Goal: Answer question/provide support

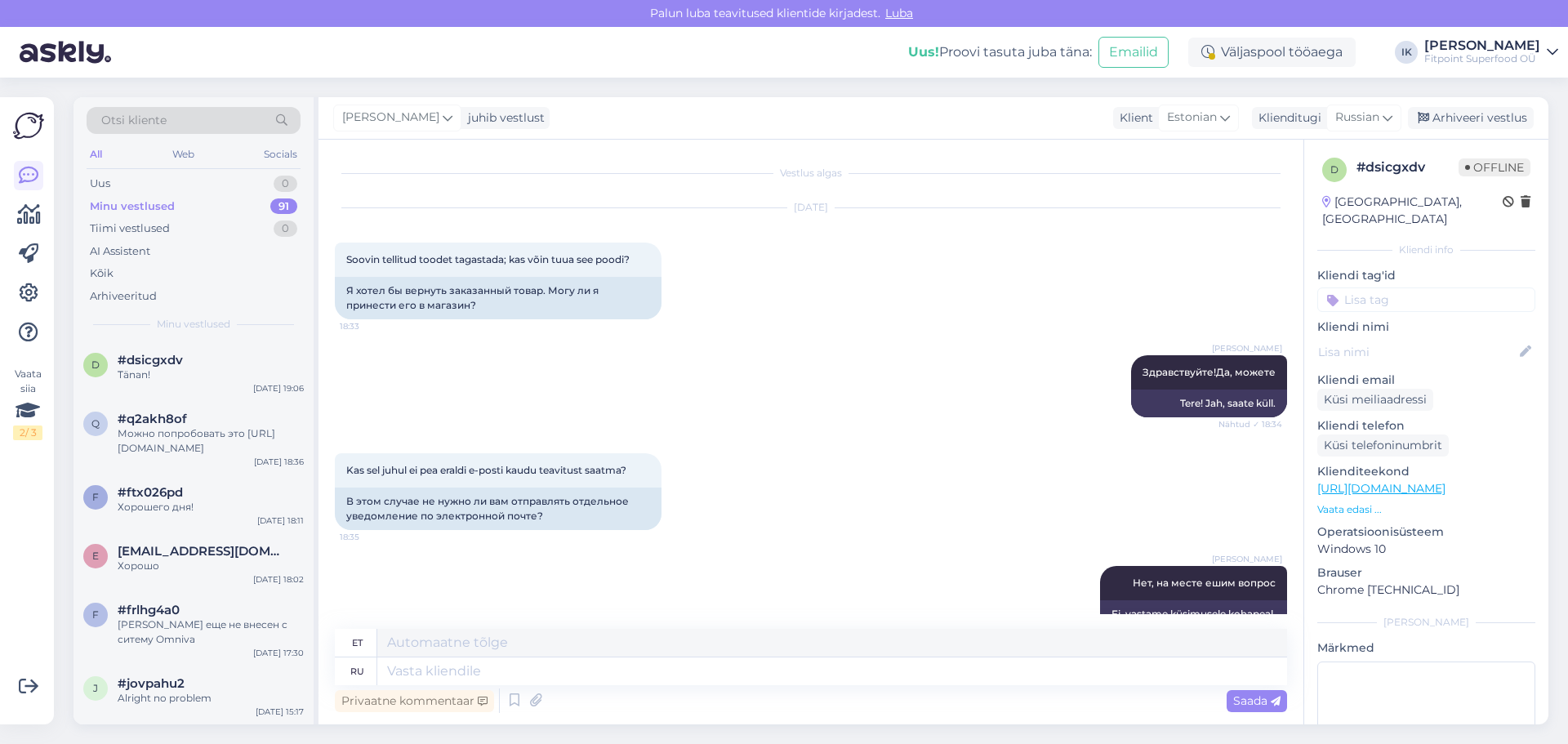
scroll to position [130, 0]
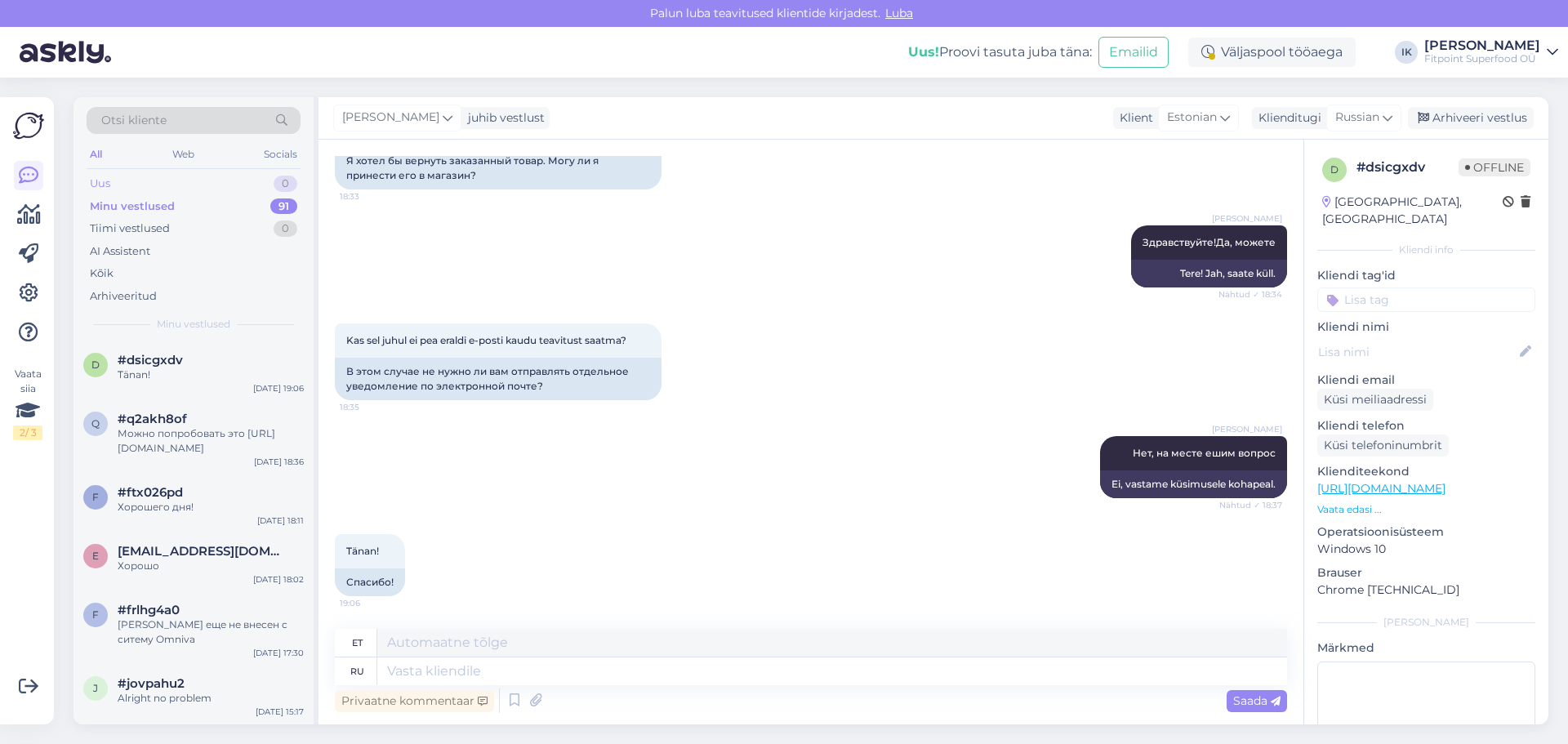
click at [265, 191] on div "Uus 0" at bounding box center [193, 184] width 214 height 23
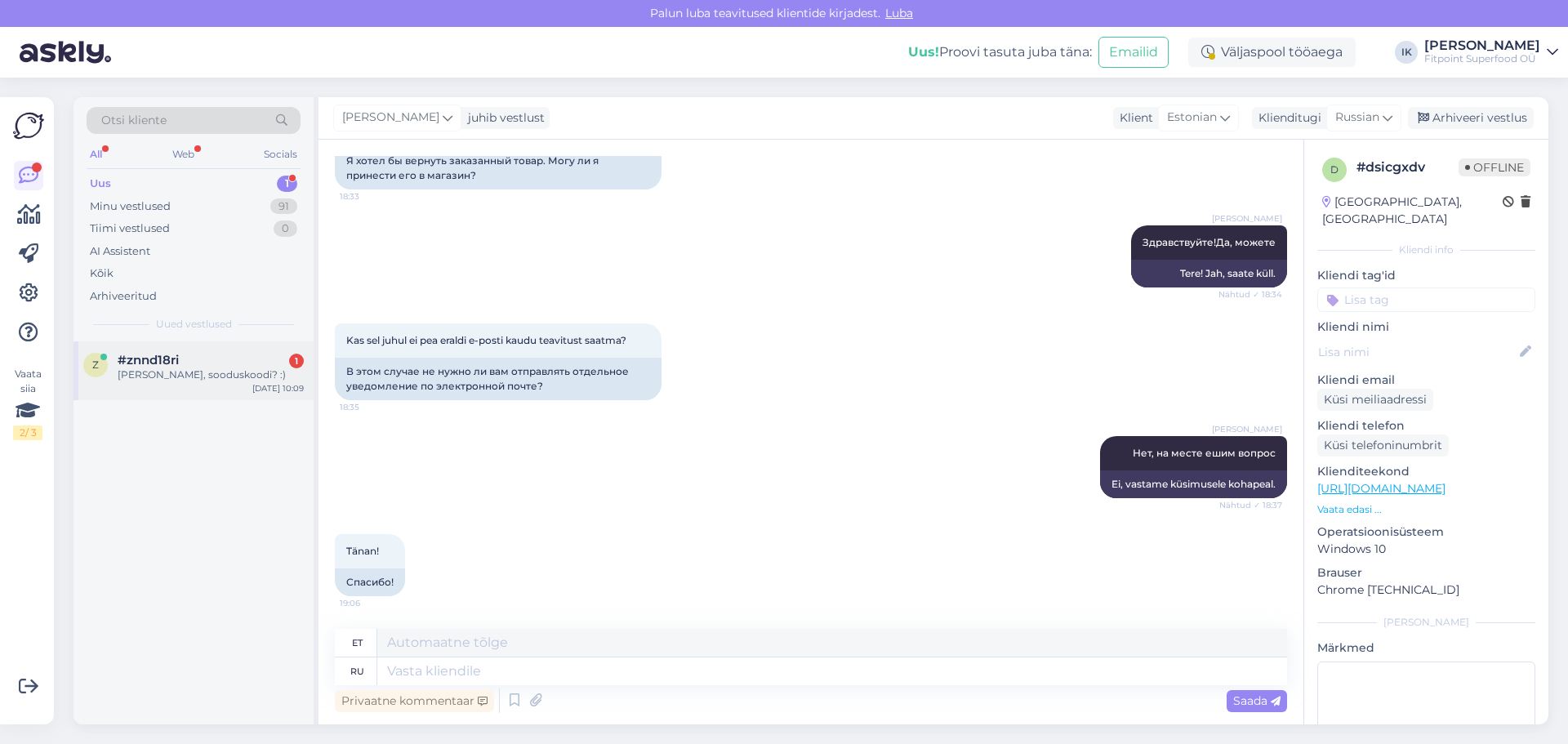
click at [250, 383] on div "z #znnd18ri 1 [PERSON_NAME], sooduskoodi? :) [DATE] 10:09" at bounding box center [193, 370] width 240 height 59
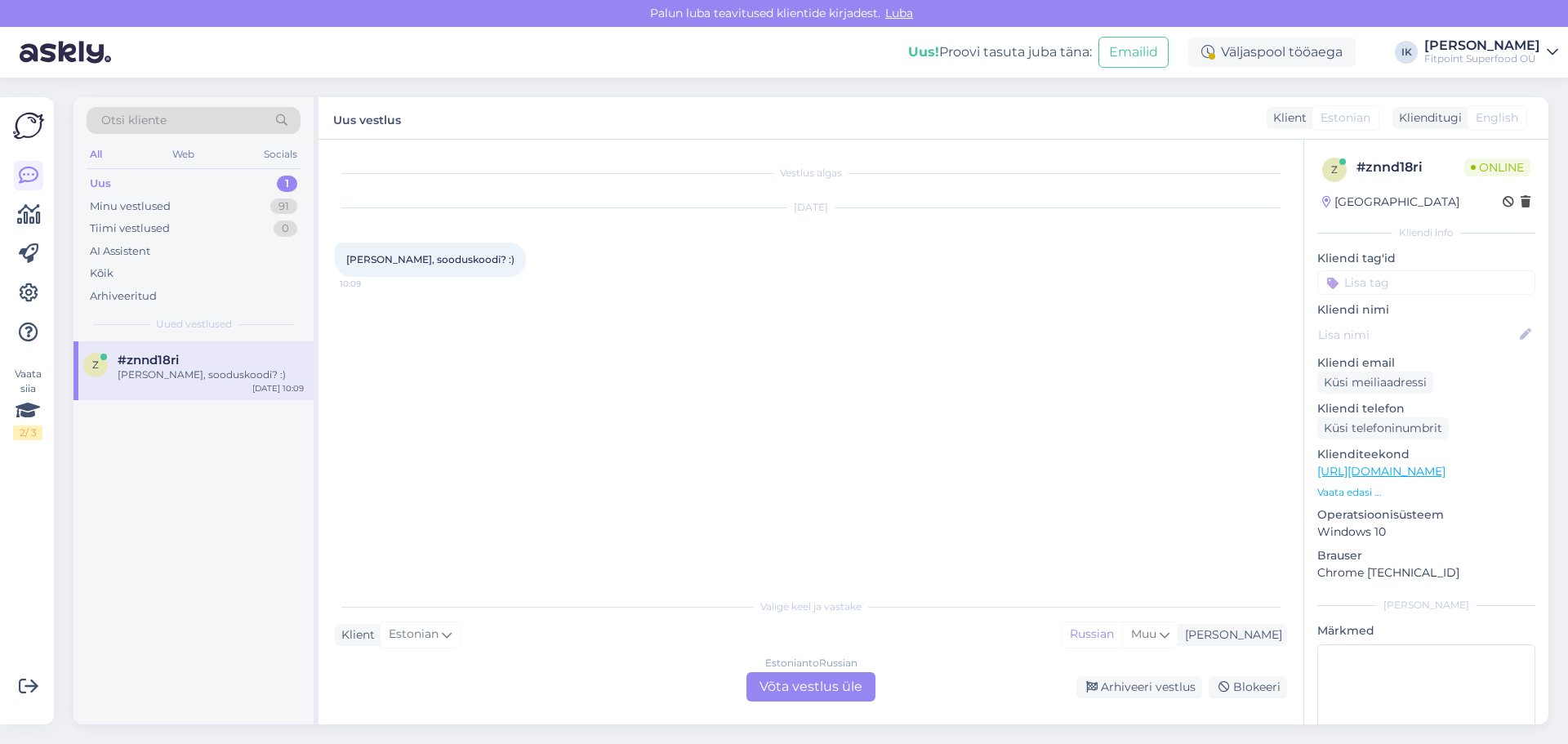
click at [820, 687] on div "Estonian to Russian Võta vestlus üle" at bounding box center [811, 687] width 129 height 30
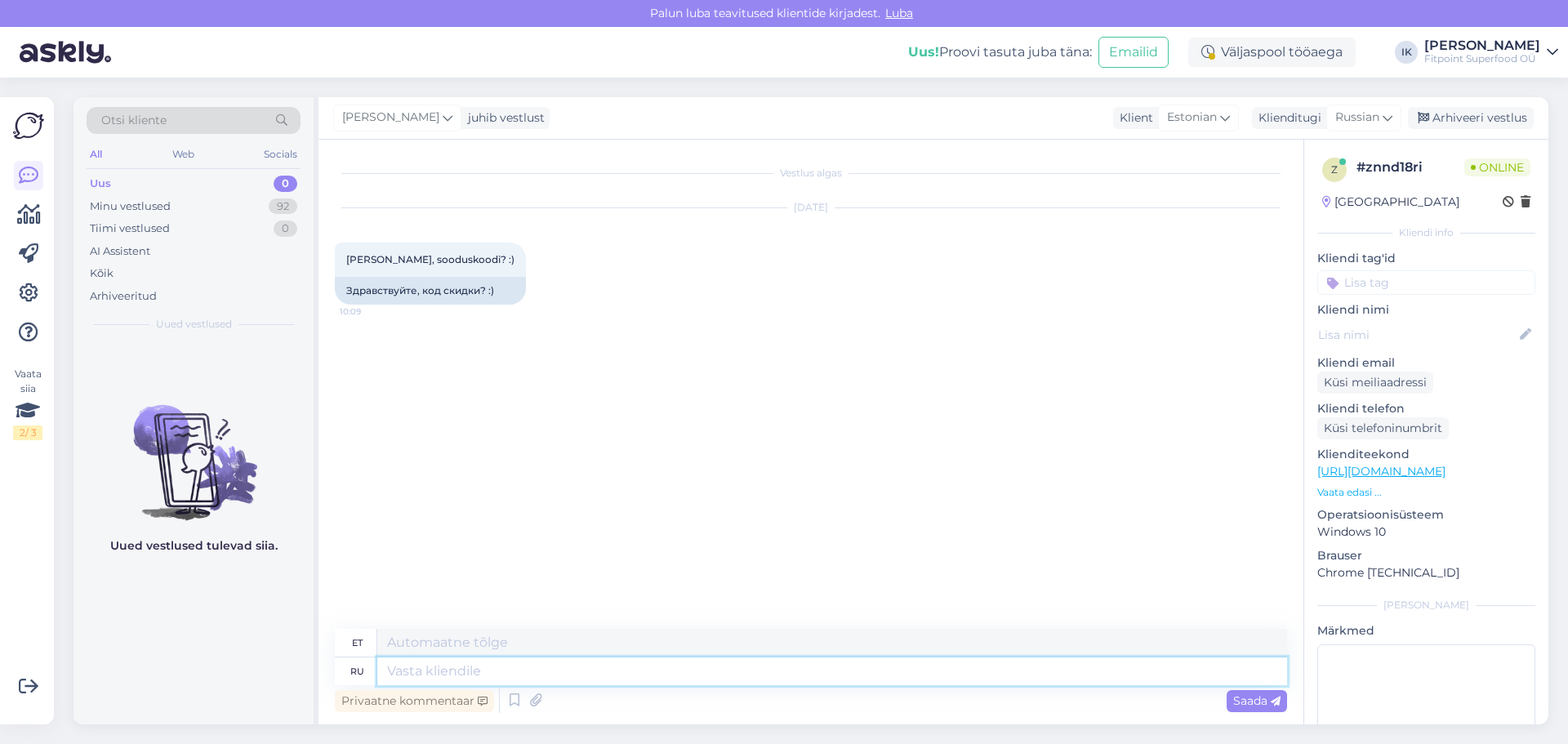
click at [605, 676] on textarea at bounding box center [832, 671] width 910 height 28
type textarea "ЗдравствуйтеЙ"
type textarea "Tere!"
type textarea "Здравствуйте! Вы под"
type textarea "Tere! Sina"
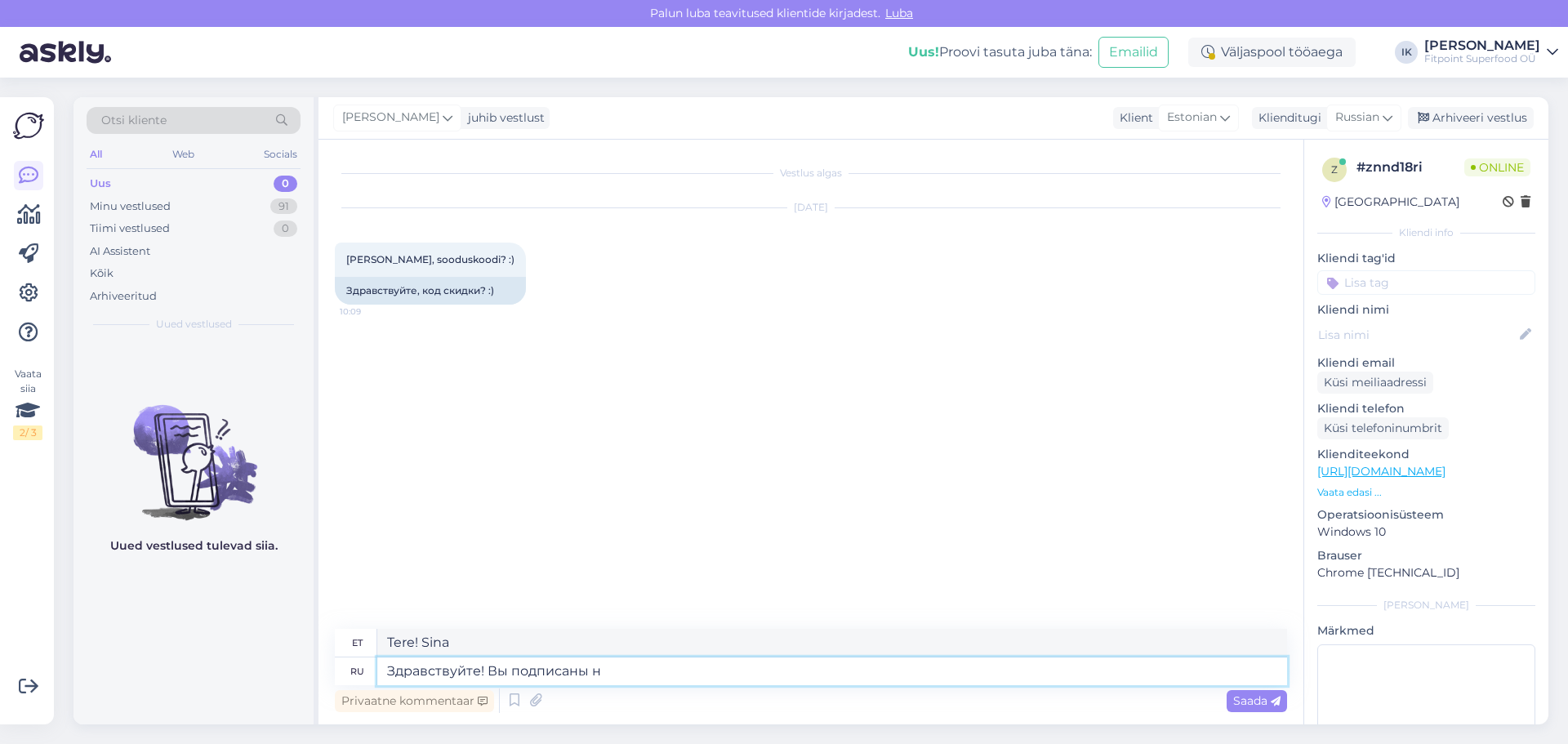
type textarea "Здравствуйте! Вы подписаны на"
type textarea "Tere! [GEOGRAPHIC_DATA]"
type textarea "Здравствуйте! Вы подписаны на нашу рас"
type textarea "Tere! Olete meie uudiskirja tellija"
type textarea "Здравствуйте! Вы подписаны на нашу рассылку?"
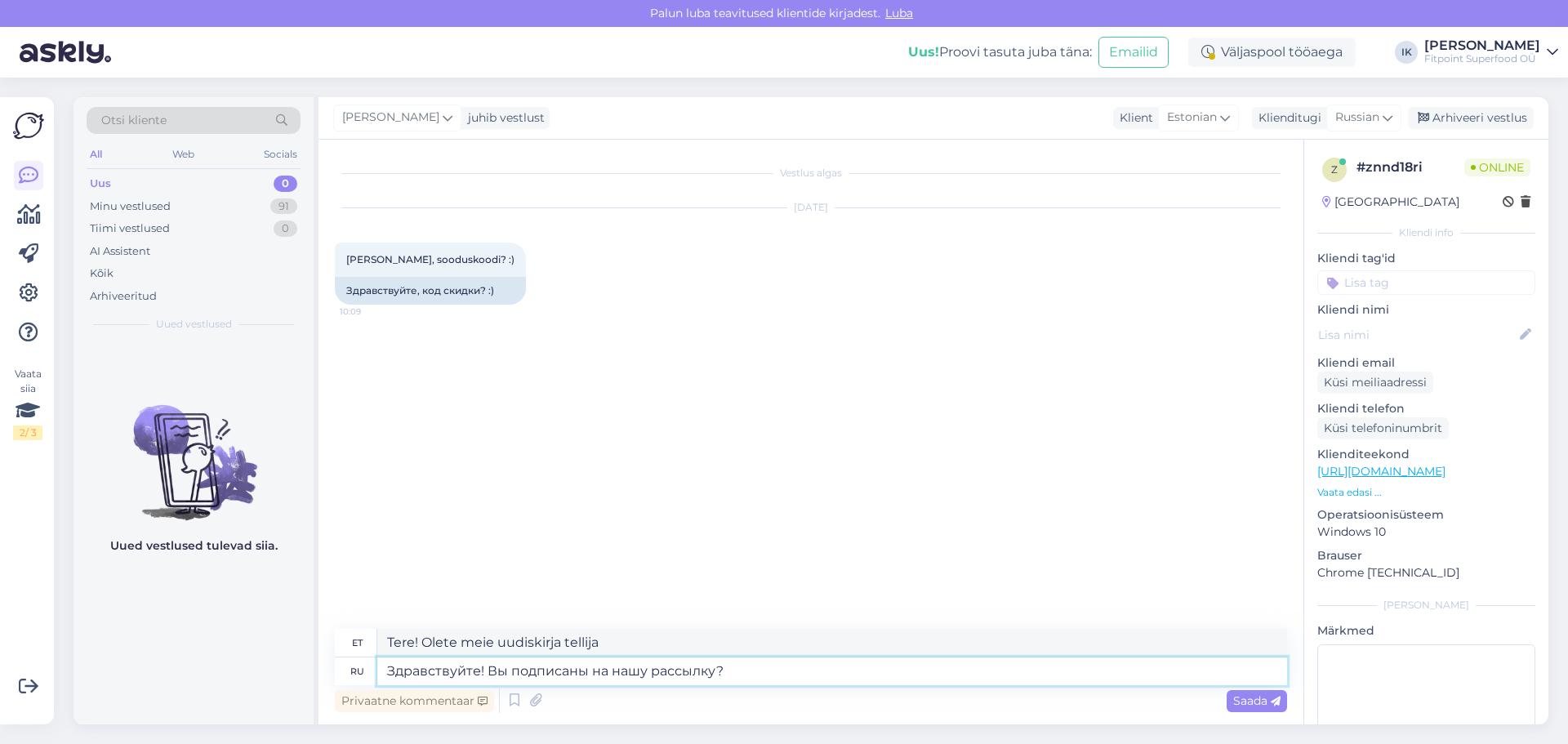
type textarea "Tere! Kas olete meie uudiskirja tellinud?"
type textarea "Здравствуйте! Вы подписаны на нашу рассылку?"
click at [1203, 704] on div "Privaatne kommentaar Saada" at bounding box center [811, 700] width 953 height 31
click at [1215, 703] on div "Privaatne kommentaar Saada" at bounding box center [811, 700] width 953 height 31
click at [1232, 701] on div "Saada" at bounding box center [1256, 700] width 60 height 22
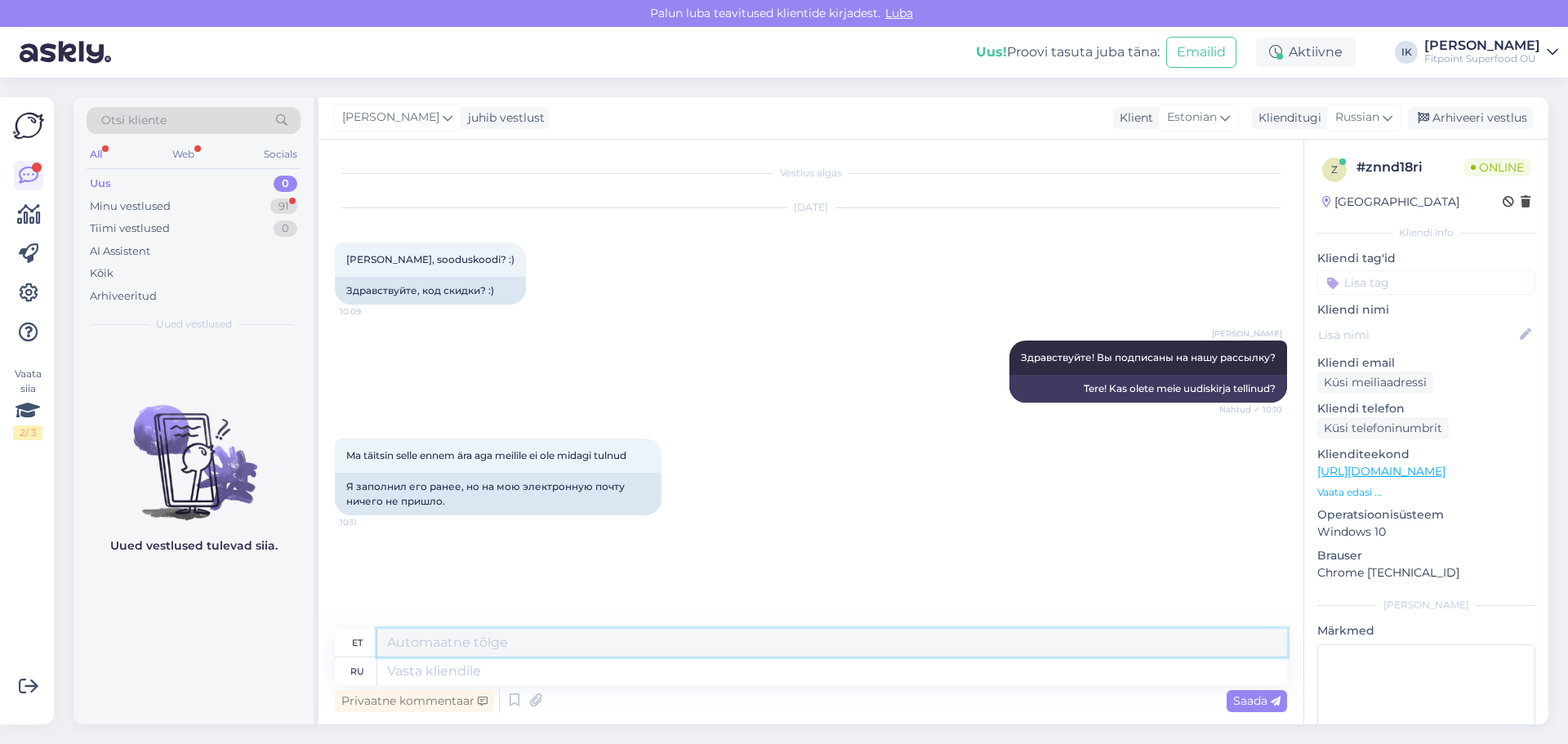
click at [501, 651] on textarea at bounding box center [832, 642] width 910 height 28
click at [463, 674] on textarea at bounding box center [832, 671] width 910 height 28
type textarea "Можно"
type textarea "[PERSON_NAME]"
type textarea "Можно Ваш а"
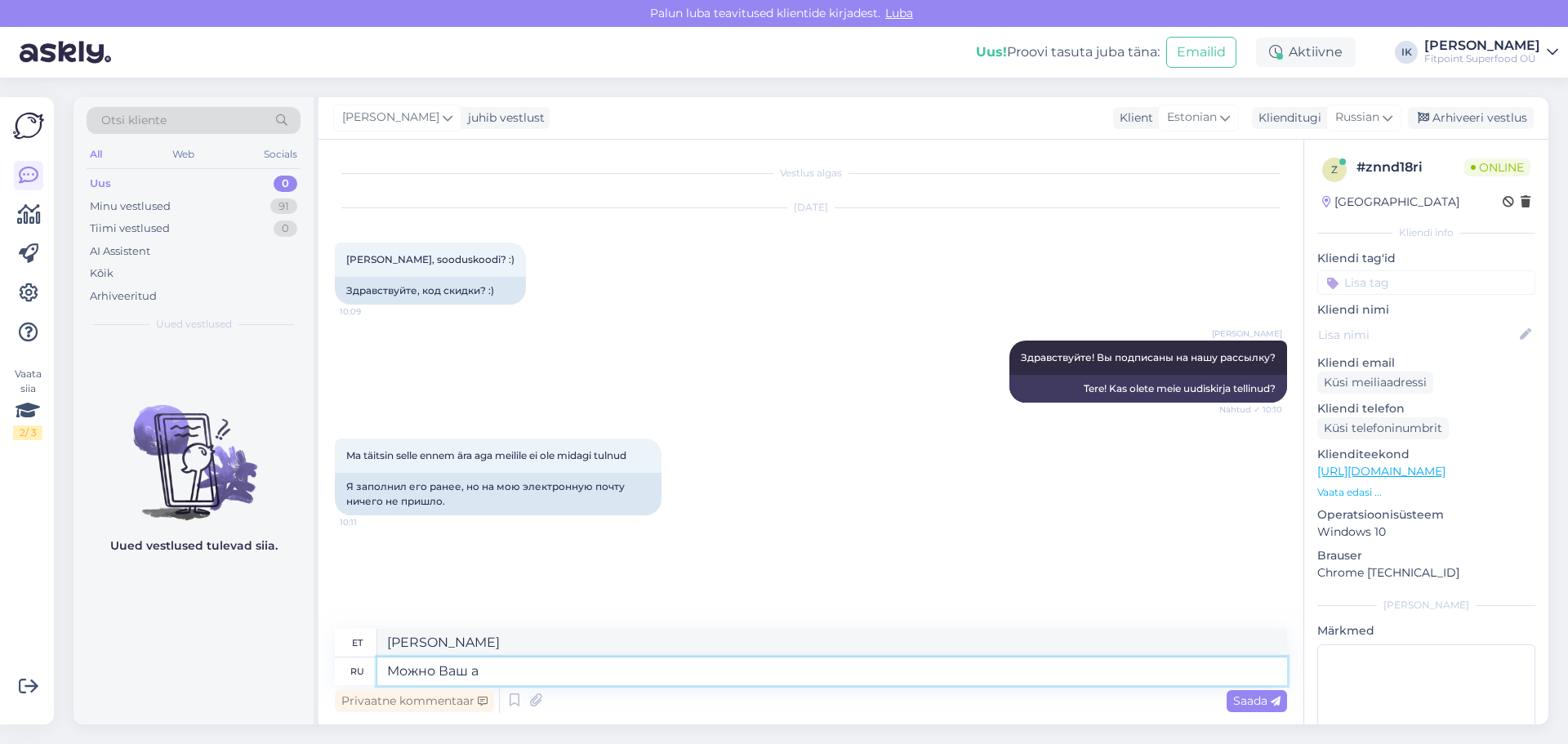
type textarea "Kas ma võin sinu oma saada?"
type textarea "Можно Ваш адрес э"
type textarea "Kas ma saaksin teie aadressi?"
type textarea "Можно Ваш адрес электронной по"
type textarea "Kas ma saaksin teie e-posti aadressi?"
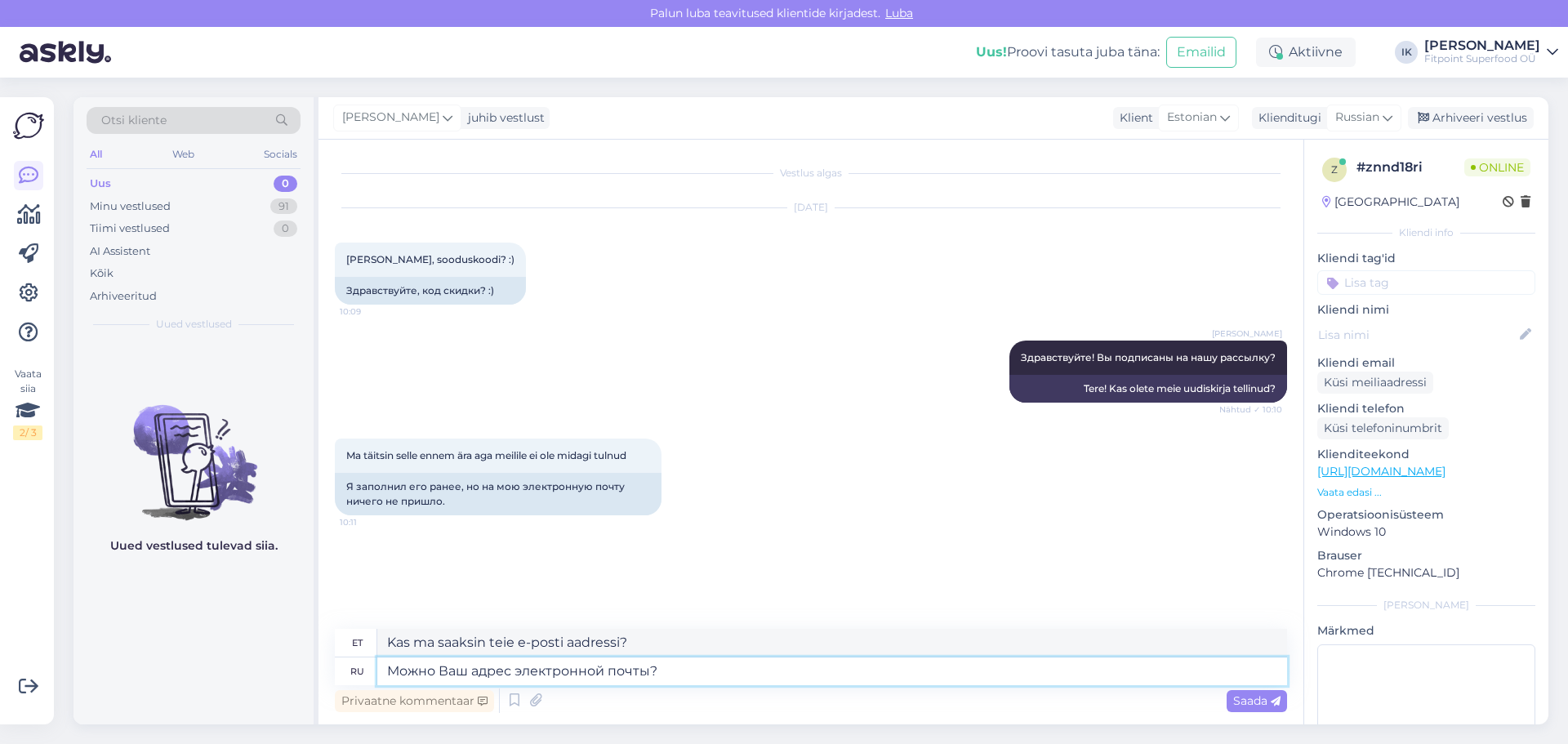
drag, startPoint x: 695, startPoint y: 670, endPoint x: 179, endPoint y: 606, distance: 520.0
click at [175, 606] on div "Otsi kliente All Web Socials Uus 0 Minu vestlused 91 Tiimi vestlused 0 AI Assis…" at bounding box center [811, 411] width 1475 height 627
type textarea "Мне"
type textarea "Minu jaoks"
type textarea "Мне нужен"
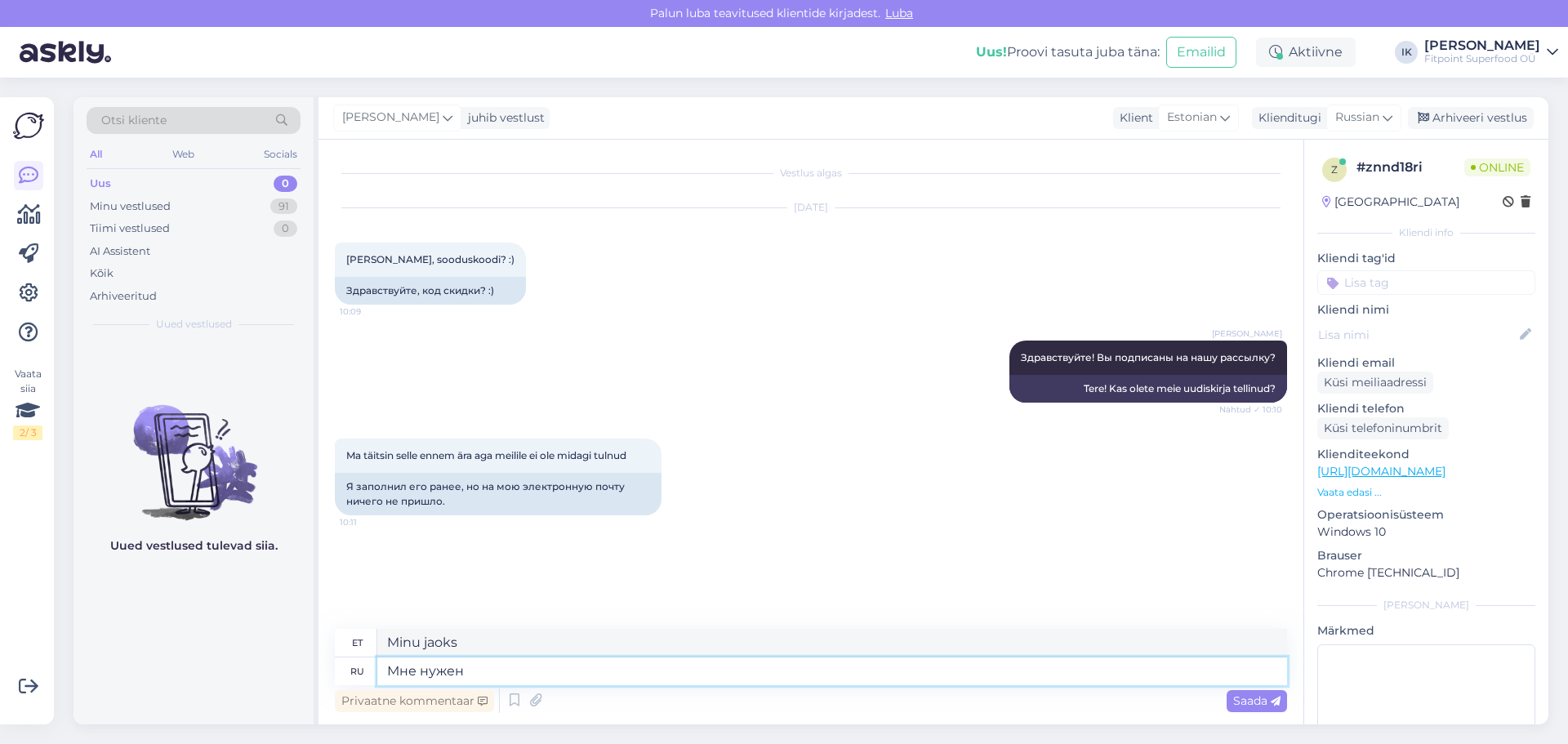
type textarea "Ma vajan"
type textarea "Мне нужен Ваш а"
type textarea "Ma vajan sinu oma"
type textarea "Мне нужен Ваш адрес э"
type textarea "Ma vajan teie aadressi"
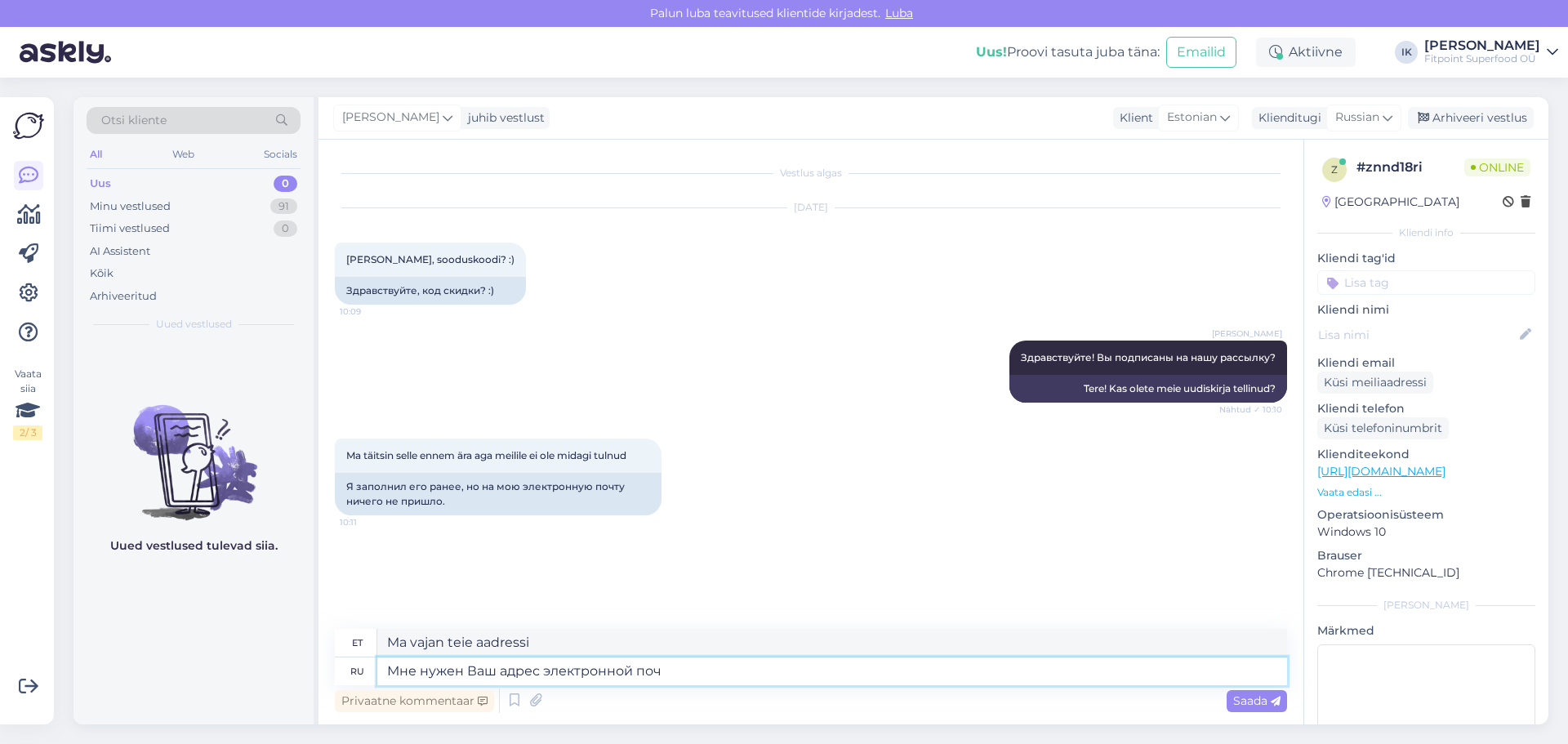
type textarea "Мне нужен Ваш адрес электронной почт"
type textarea "Ma vajan teie e-posti aadressi"
type textarea "Мне нужен Ваш адрес электронной почты."
type textarea "Ma vajan teie e-posti aadressi."
type textarea "Мне нужен Ваш адрес электронной почты. Проверю в"
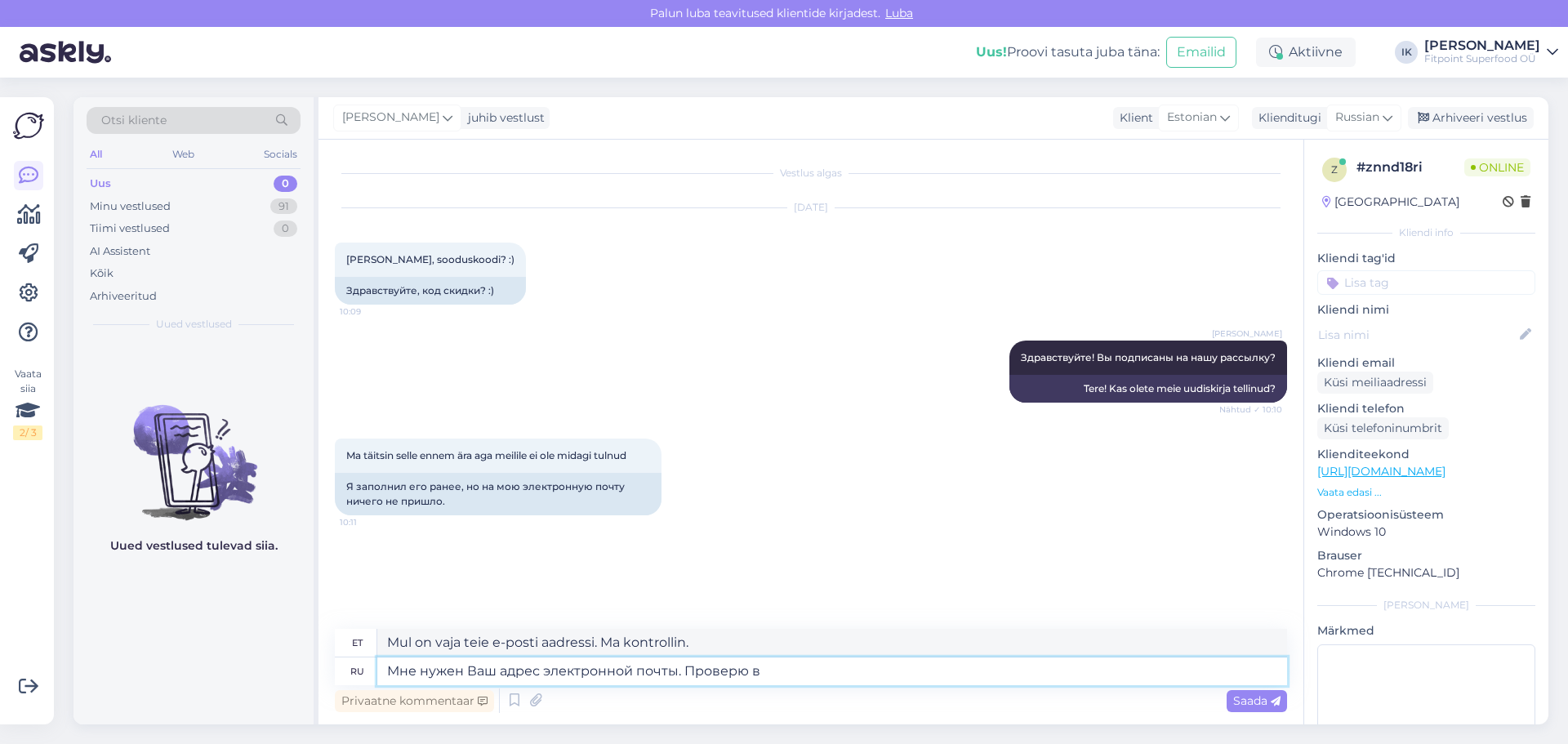
type textarea "Mul on vaja teie e-posti aadressi. Ma [PERSON_NAME] endast märku."
type textarea "Мне нужен Ваш адрес электронной почты. Проверю в системе."
type textarea "Mul on vaja teie e-posti aadressi. Ma kontrollin seda süsteemist."
type textarea "Мне нужен Ваш адрес электронной почты. Проверю в системе."
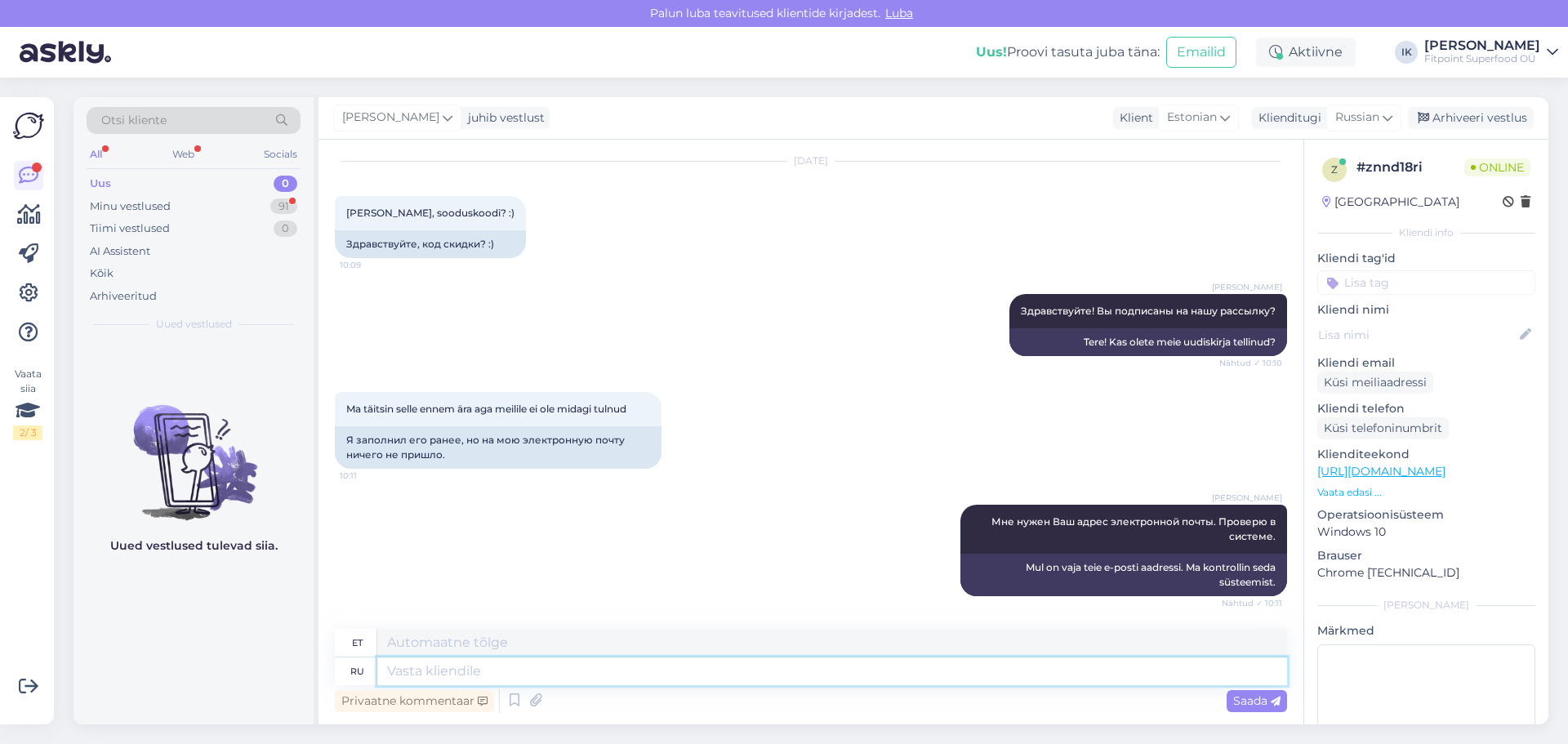
scroll to position [144, 0]
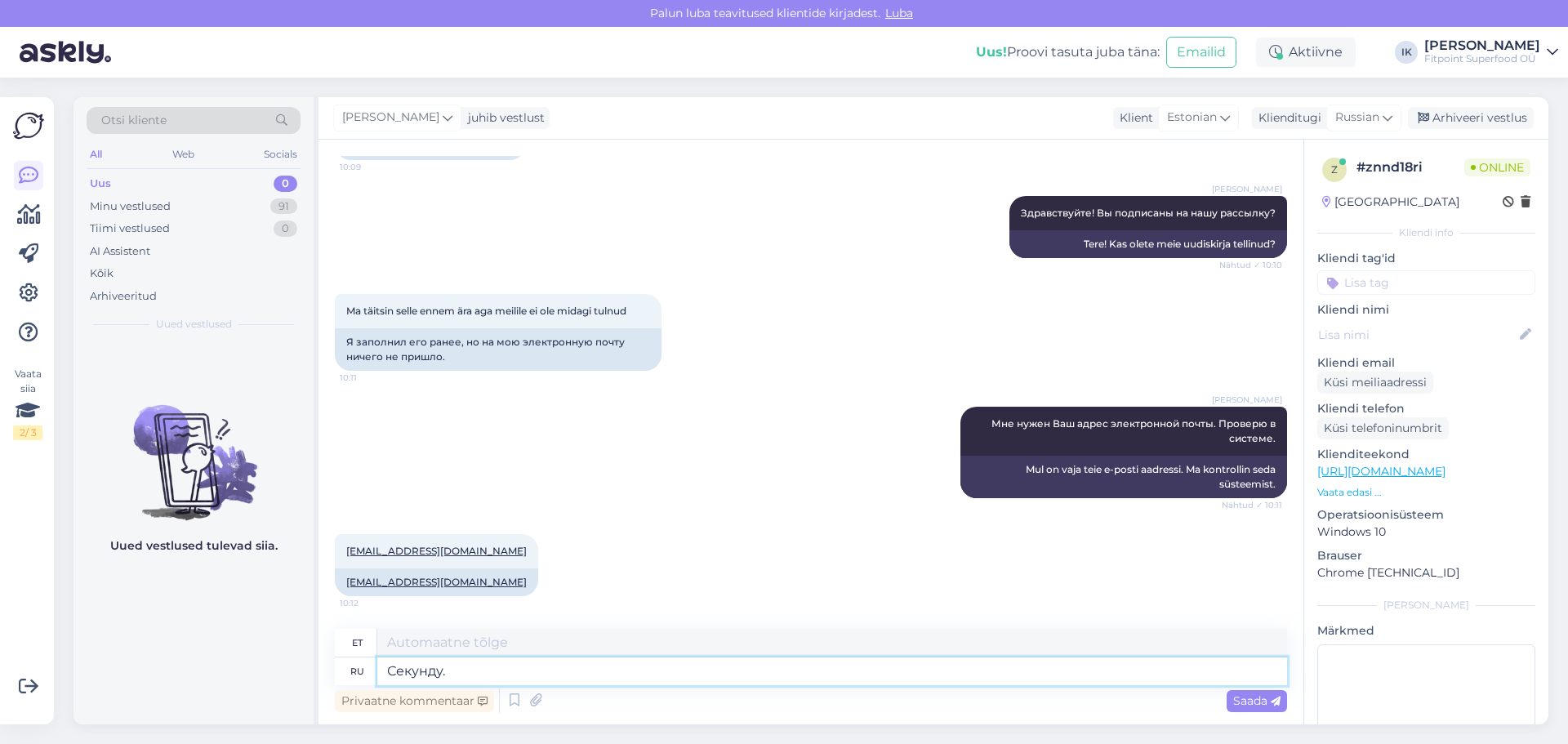
type textarea "Секунду."
type textarea "Oota hetk."
drag, startPoint x: 448, startPoint y: 664, endPoint x: 291, endPoint y: 629, distance: 160.9
click at [291, 629] on div "Otsi kliente All Web Socials Uus 0 Minu vestlused 91 Tiimi vestlused 0 AI Assis…" at bounding box center [811, 411] width 1475 height 627
type textarea "Один м"
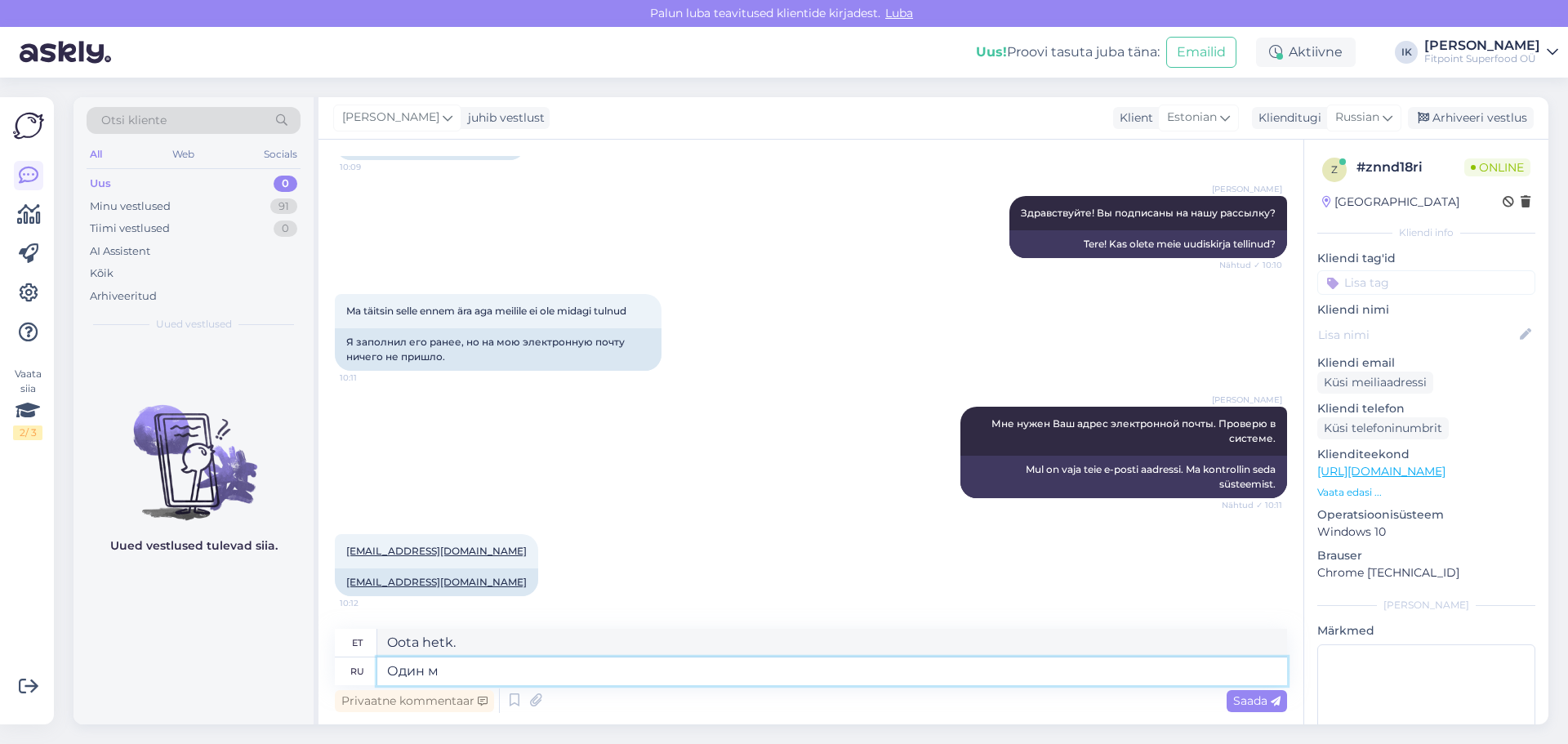
type textarea "Üks"
type textarea "Один момент"
type textarea "Üks hetk"
type textarea "Один момент"
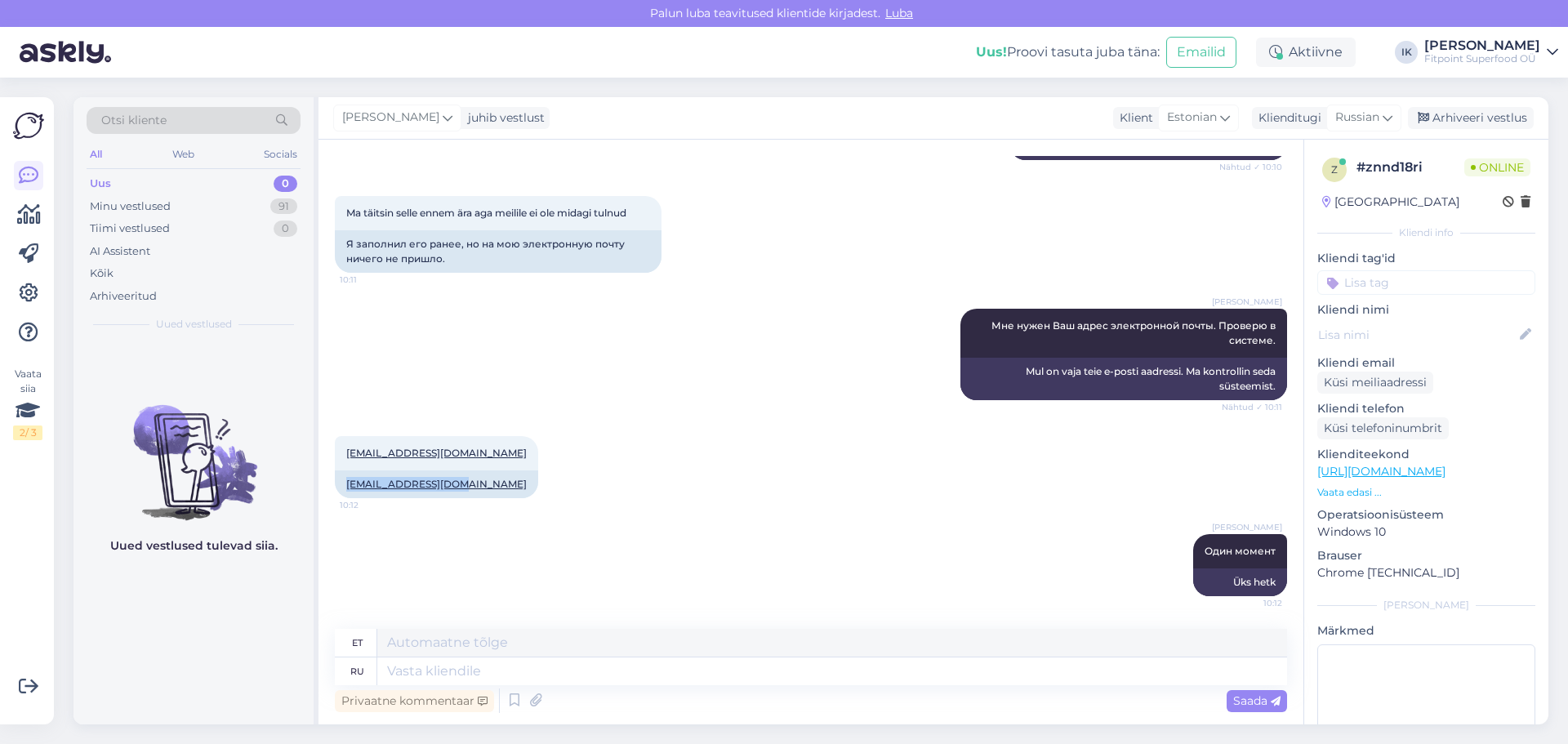
drag, startPoint x: 341, startPoint y: 485, endPoint x: 458, endPoint y: 496, distance: 117.5
click at [458, 496] on div "[EMAIL_ADDRESS][DOMAIN_NAME] 10:12 [EMAIL_ADDRESS][DOMAIN_NAME]" at bounding box center [811, 467] width 953 height 98
copy link "[EMAIL_ADDRESS][DOMAIN_NAME]"
click at [404, 671] on textarea at bounding box center [832, 671] width 910 height 28
paste textarea "E5GpFqYn0g"
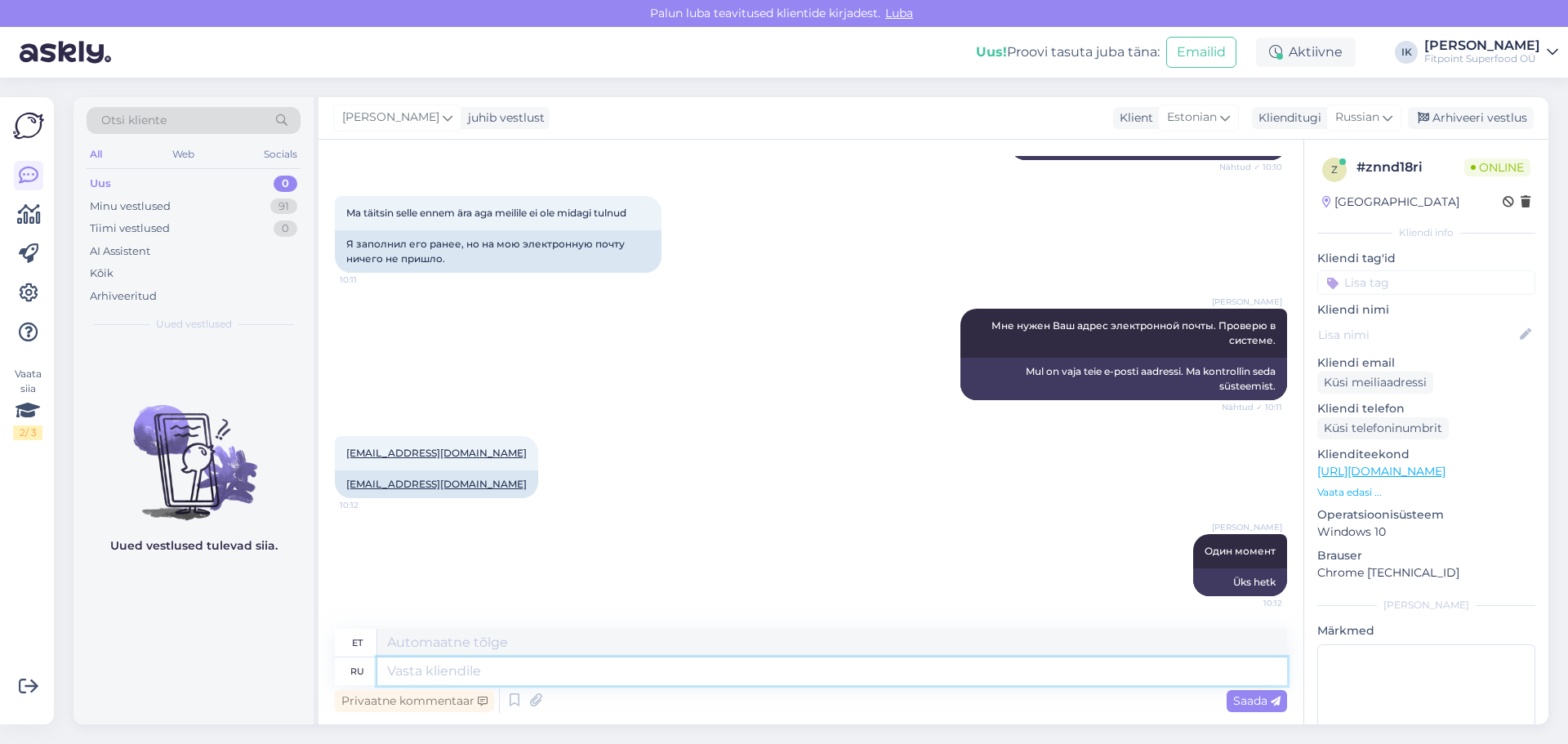
type textarea "E5GpFqYn0g"
click at [386, 674] on textarea "E5GpFqYn0g" at bounding box center [832, 671] width 910 height 28
type textarea "Ваш код скидки - E5GpFqYn0g"
type textarea "Teie sooduskood on E5GpFqYn0g"
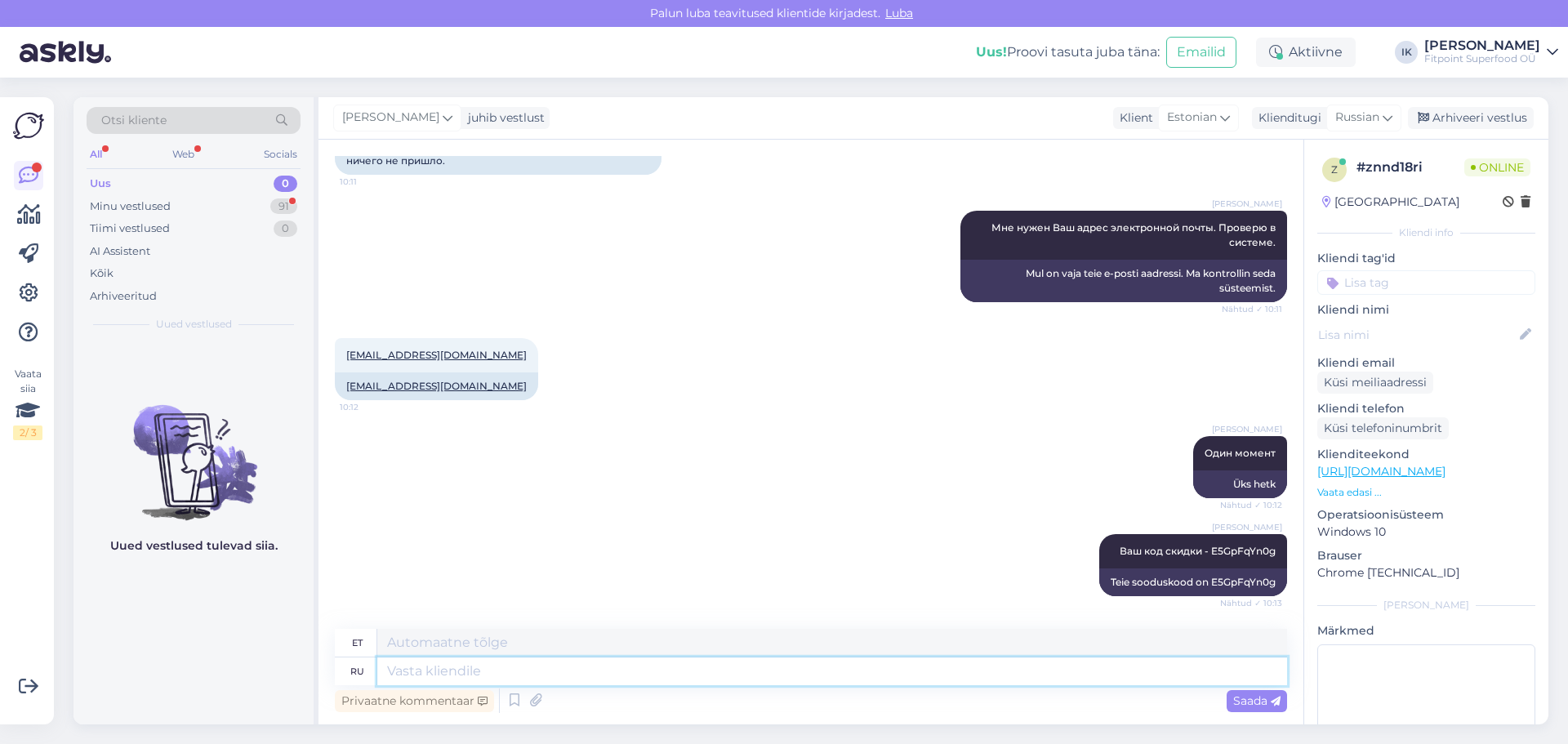
scroll to position [439, 0]
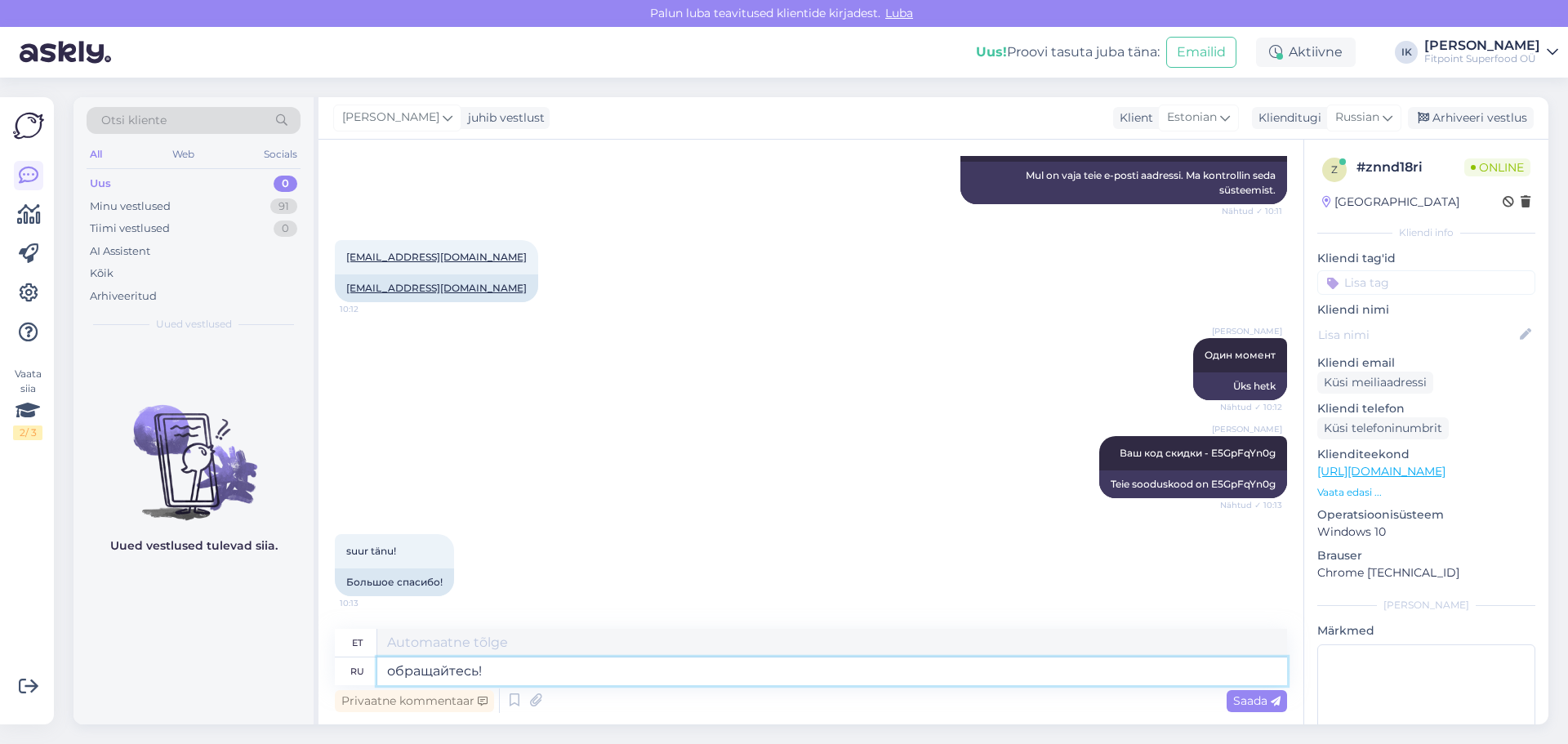
type textarea "обращайтесь!"
type textarea "Palun võtke meiega ühendust!"
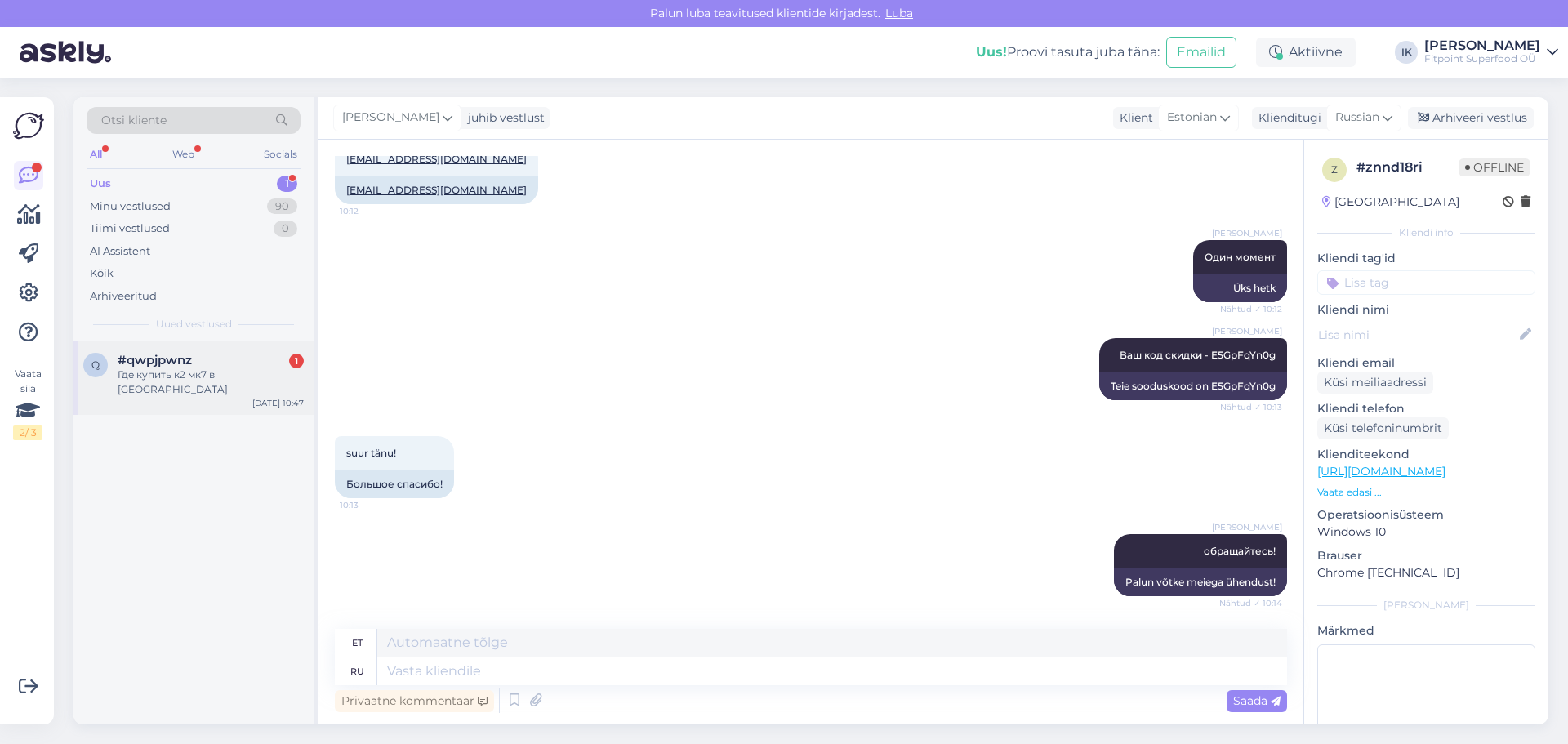
click at [252, 387] on div "q #qwpjpwnz 1 Где купить к2 мк7 в [GEOGRAPHIC_DATA] [DATE] 10:47" at bounding box center [193, 378] width 240 height 74
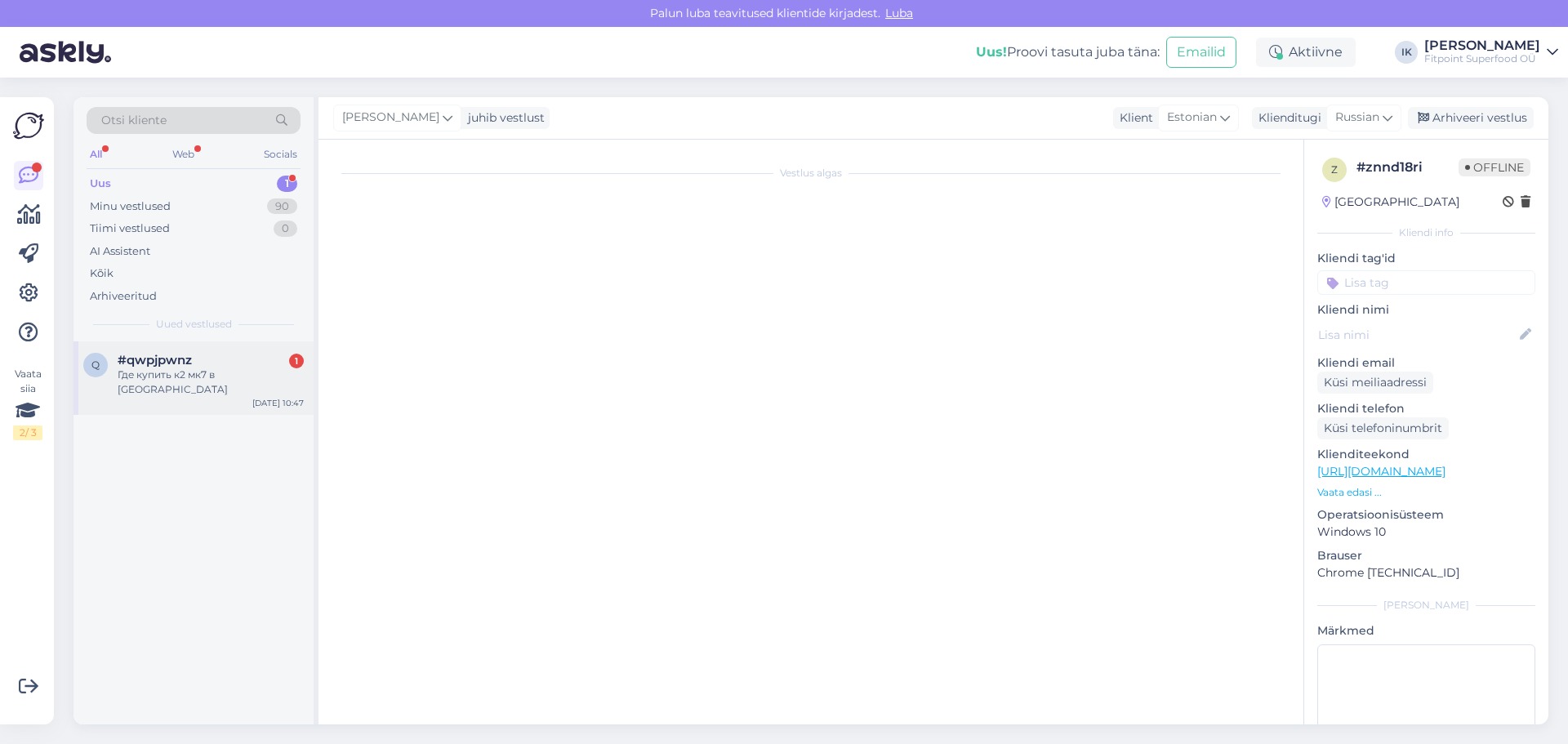
scroll to position [0, 0]
click at [222, 376] on div "Где купить к2 мк7 в [GEOGRAPHIC_DATA]" at bounding box center [210, 383] width 186 height 30
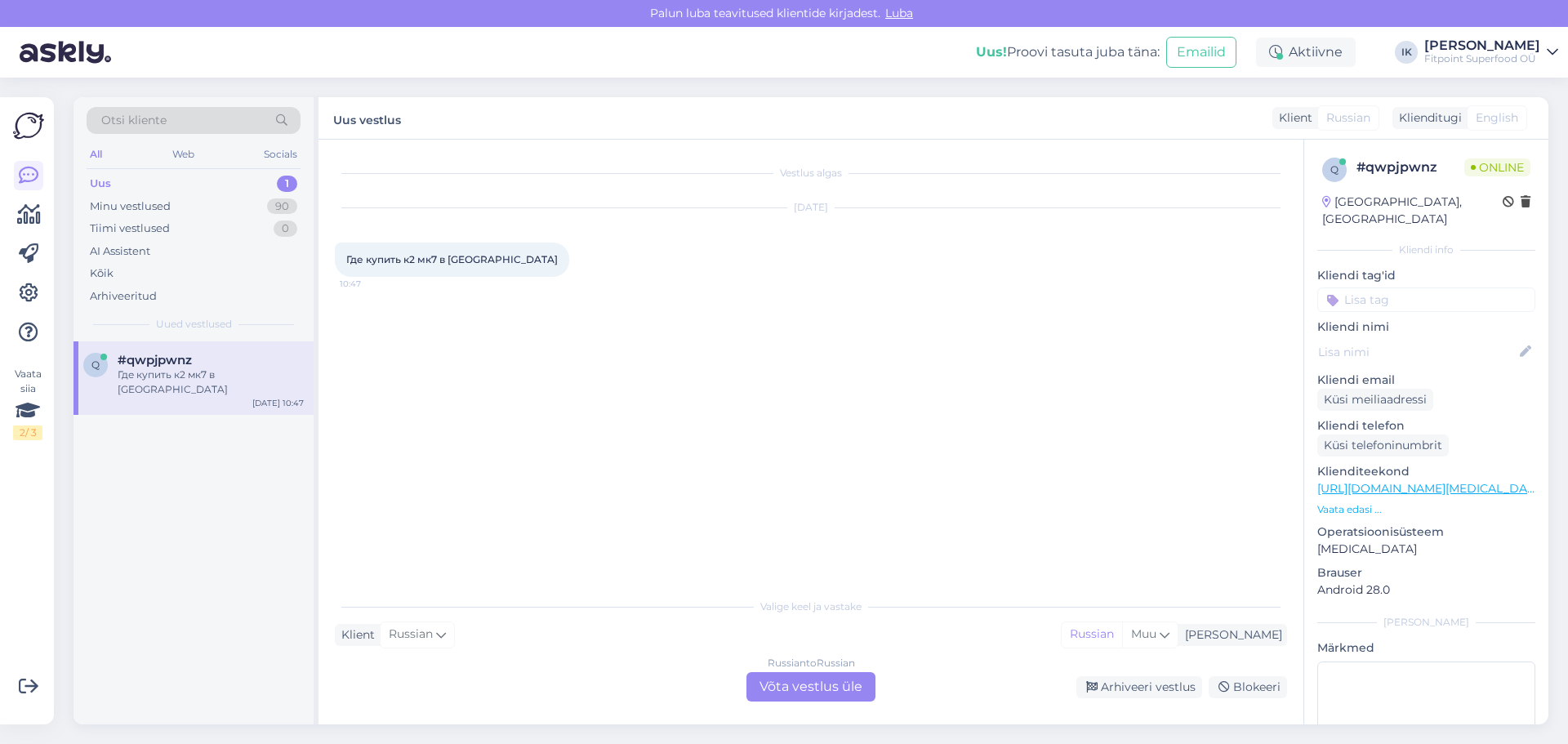
click at [796, 704] on div "Vestlus algas [DATE] Где купить к2 мк7 в [GEOGRAPHIC_DATA] 10:47 Valige keel ja…" at bounding box center [811, 432] width 985 height 585
click at [783, 696] on div "Russian to Russian Võta vestlus üle" at bounding box center [811, 687] width 129 height 30
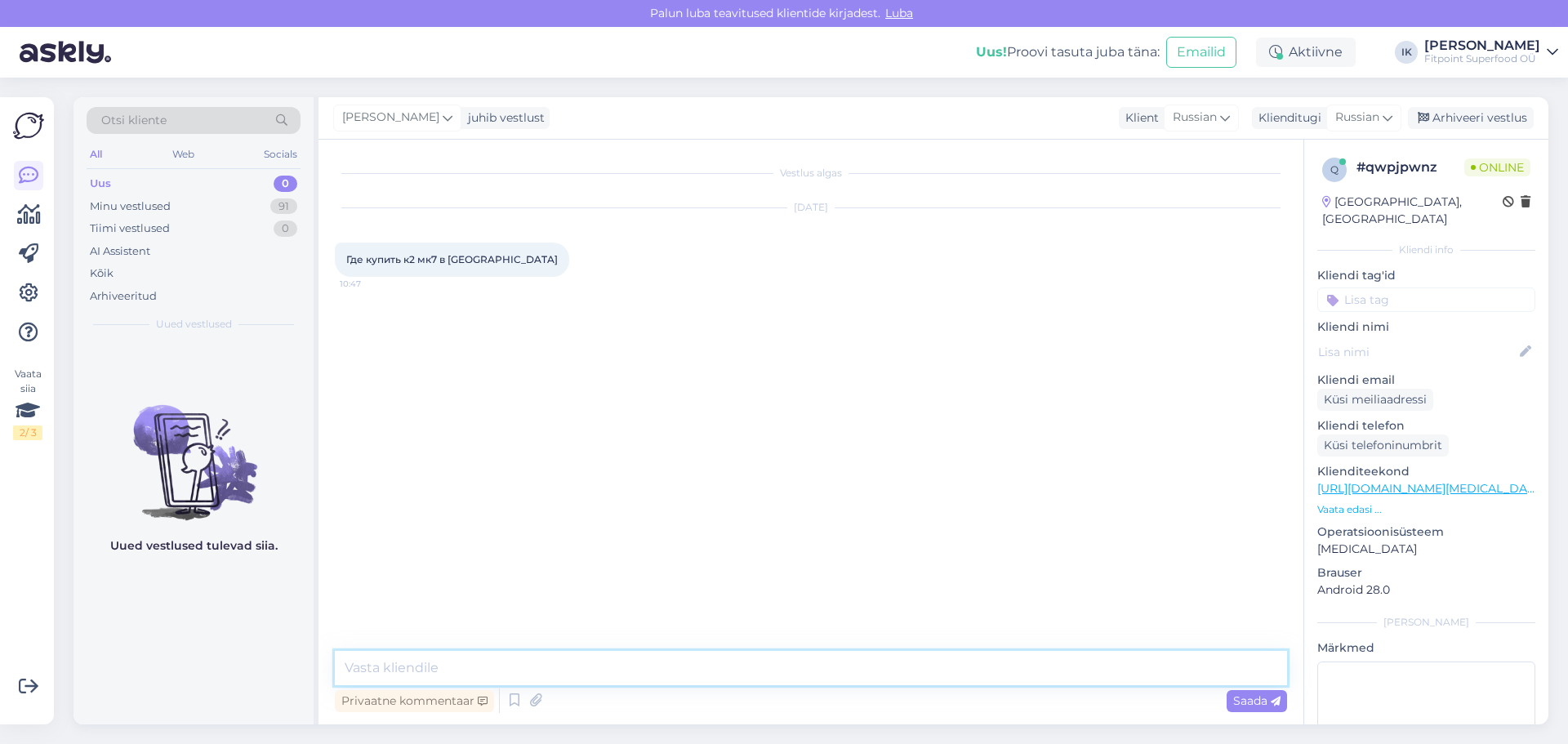
click at [368, 679] on textarea at bounding box center [811, 667] width 953 height 34
type textarea "Здравству"
type input "те"
click at [444, 668] on textarea "Здравству" at bounding box center [811, 667] width 953 height 34
type textarea "Здравствуйте! Сейчас проверю наличие у нас в магазинах."
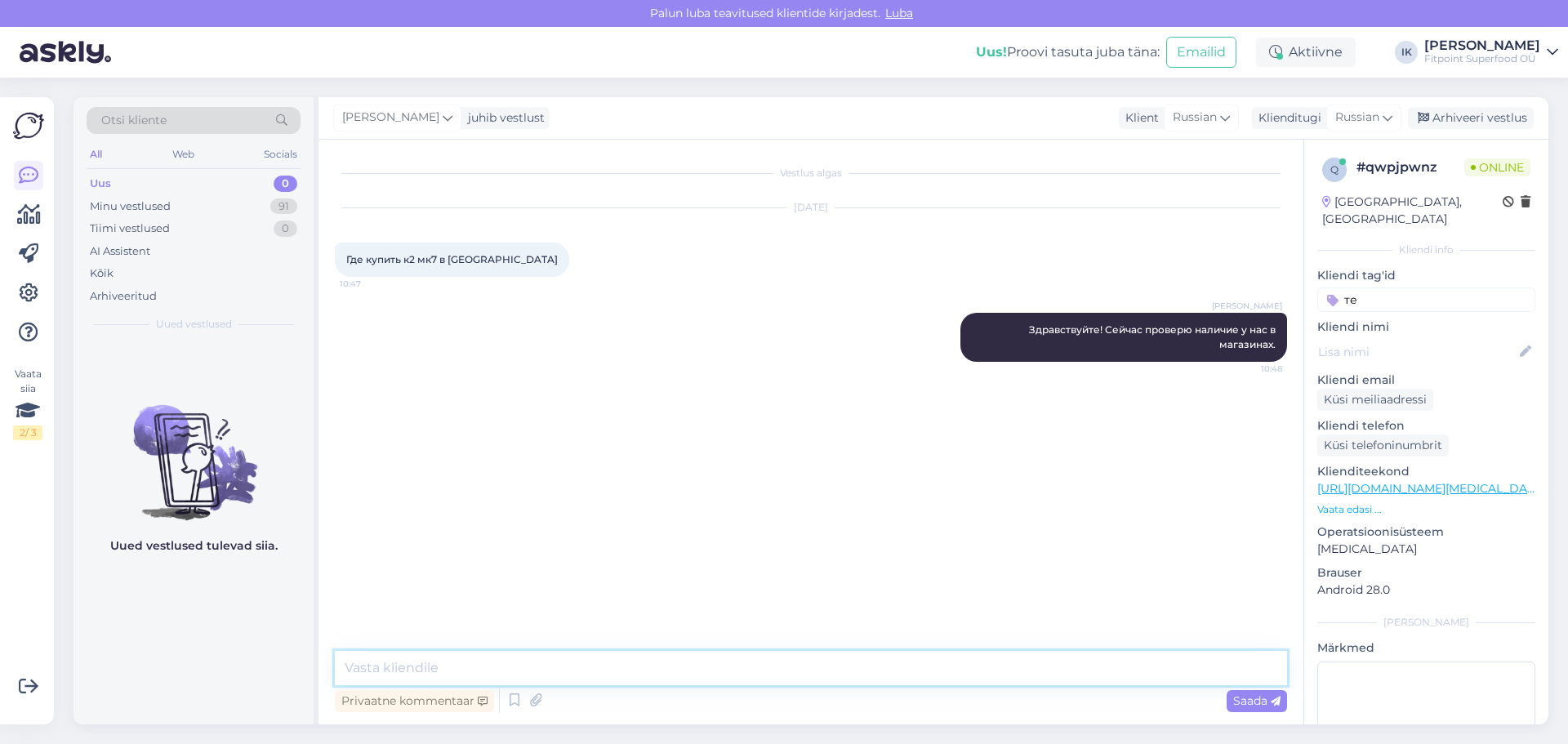
paste textarea "[URL][DOMAIN_NAME][MEDICAL_DATA]"
type textarea "[URL][DOMAIN_NAME][MEDICAL_DATA]"
click at [1247, 699] on span "Saada" at bounding box center [1257, 700] width 47 height 15
click at [707, 670] on textarea at bounding box center [811, 667] width 953 height 34
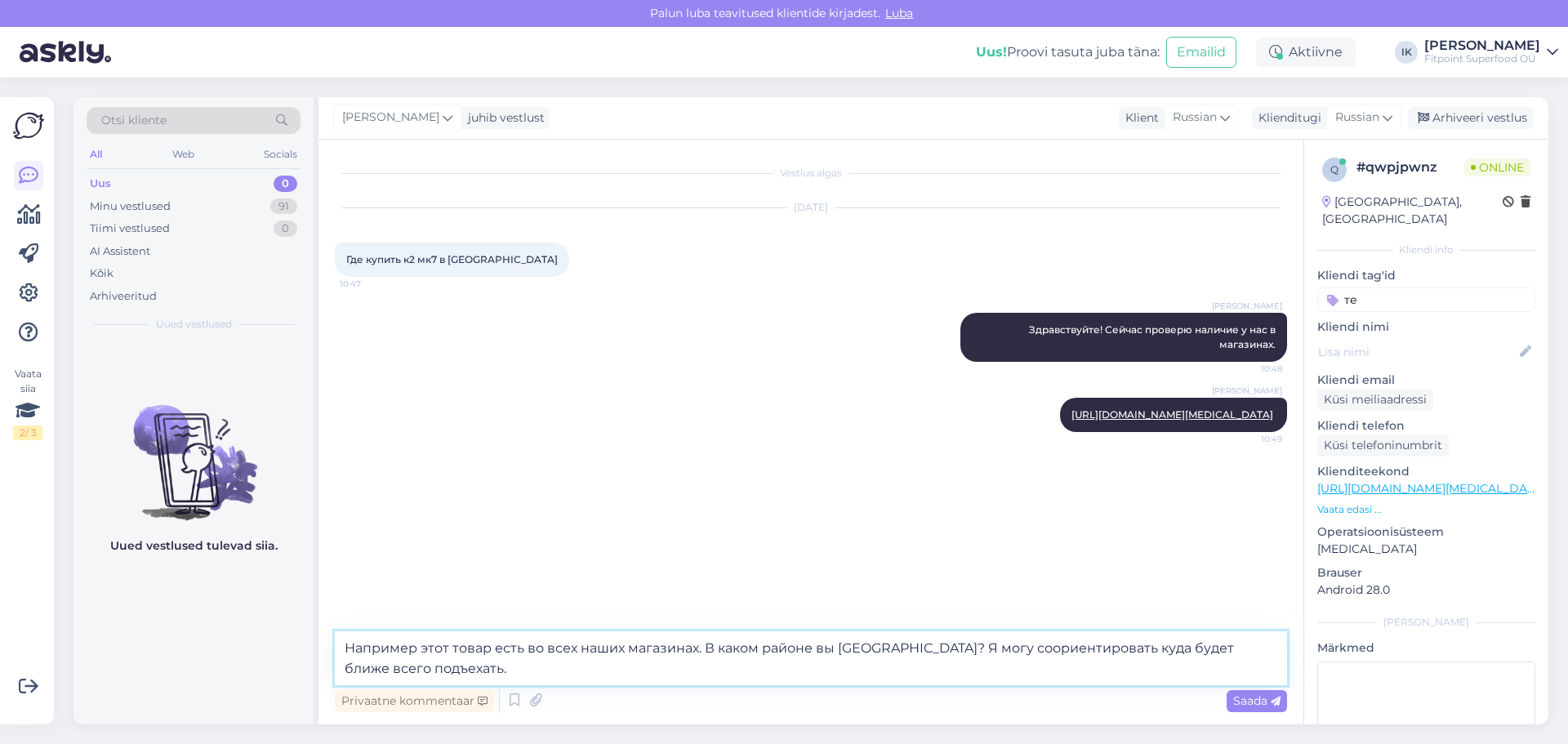
type textarea "Например этот товар есть во всех наших магазинах. В каком районе вы [GEOGRAPHIC…"
